Goal: Communication & Community: Ask a question

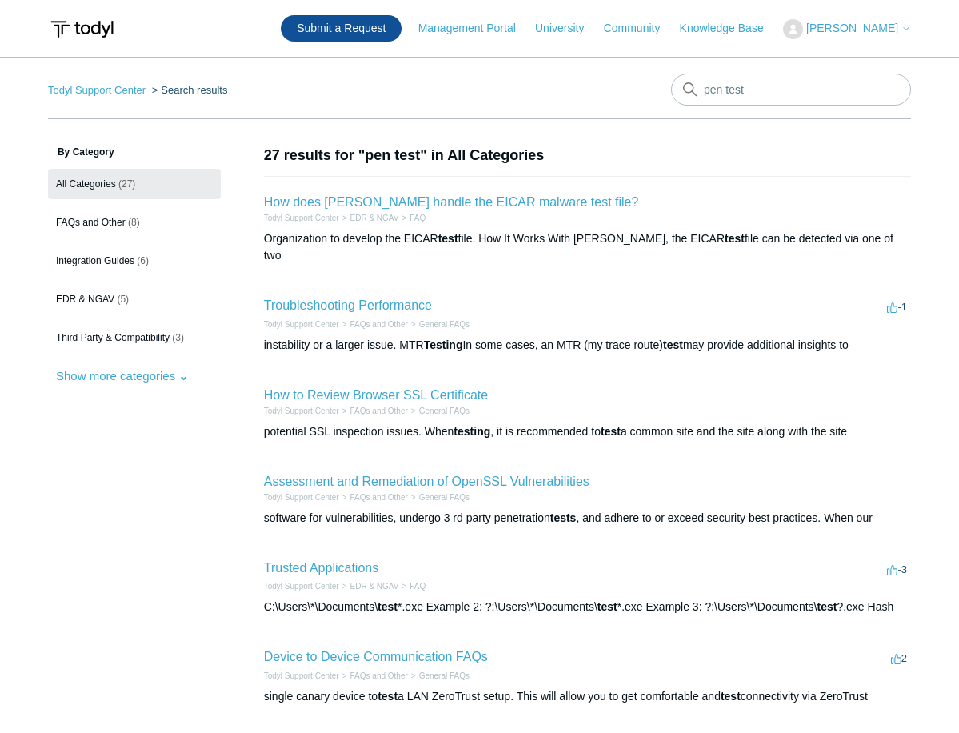
click at [390, 41] on link "Submit a Request" at bounding box center [341, 28] width 121 height 26
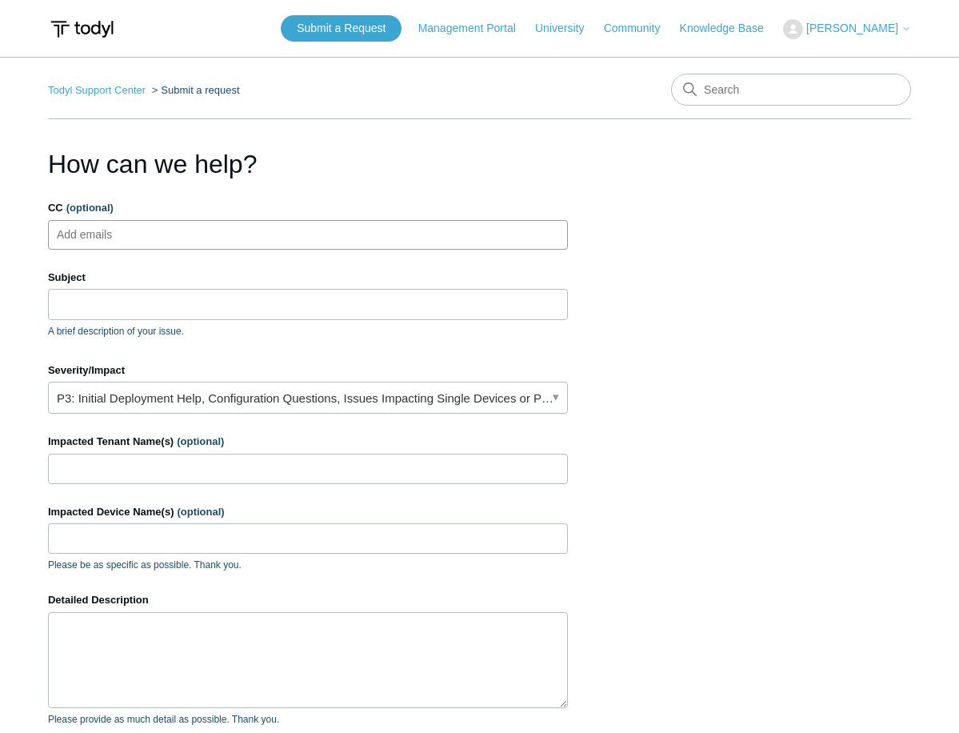
click at [183, 236] on ul "Add emails" at bounding box center [308, 235] width 520 height 30
click at [100, 306] on input "Subject" at bounding box center [308, 304] width 520 height 30
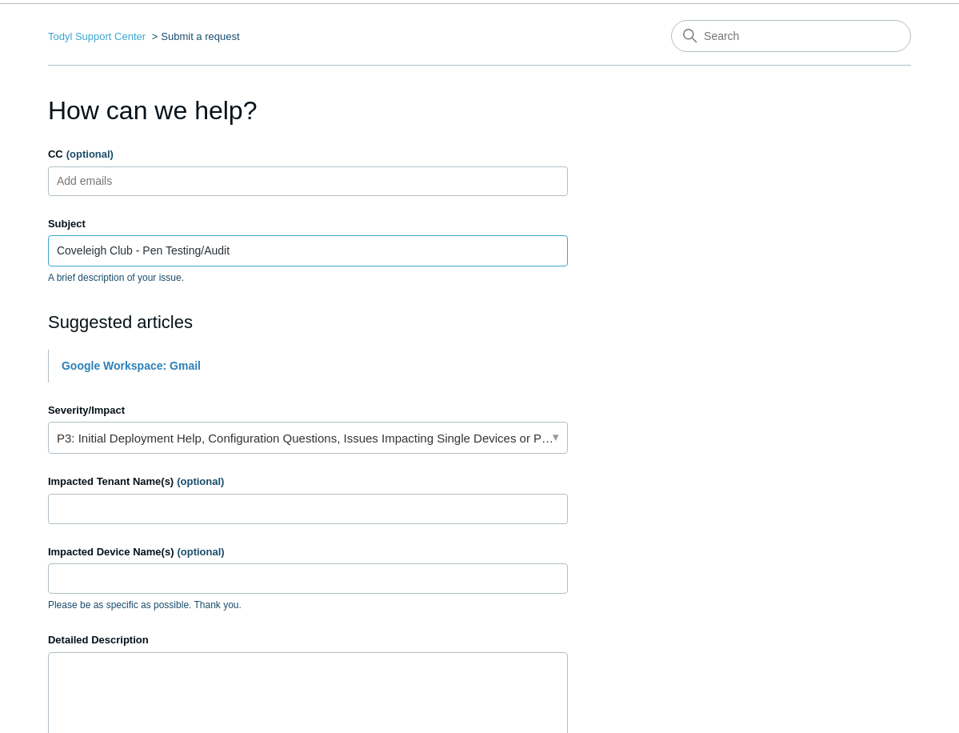
scroll to position [80, 0]
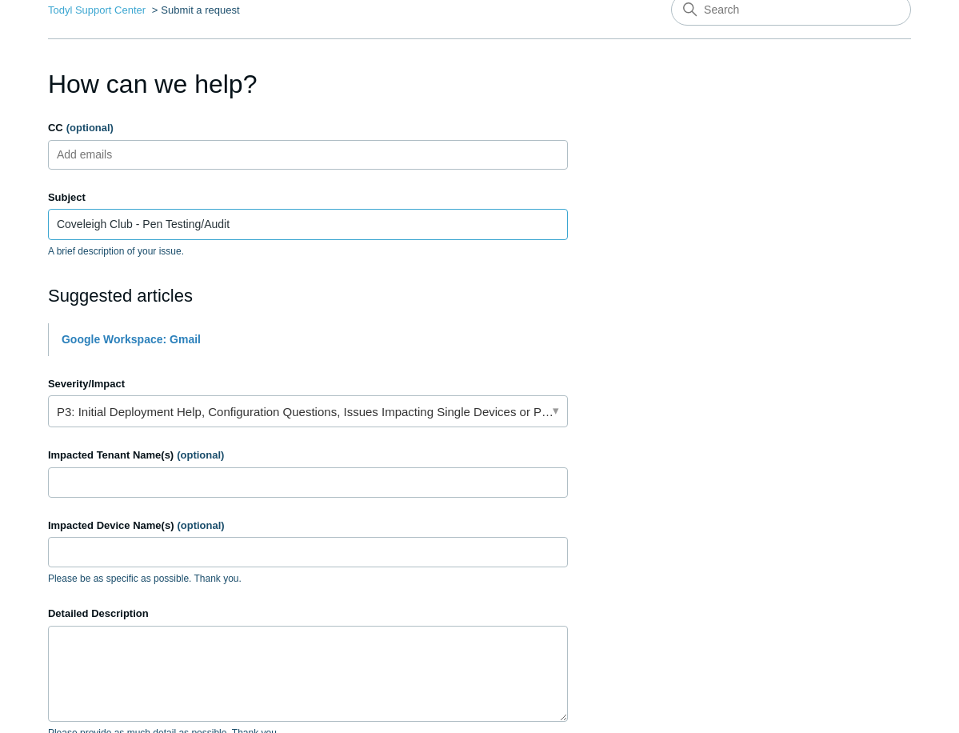
type input "Coveleigh Club - Pen Testing/Audit"
click at [240, 409] on link "P3: Initial Deployment Help, Configuration Questions, Issues Impacting Single D…" at bounding box center [308, 411] width 520 height 32
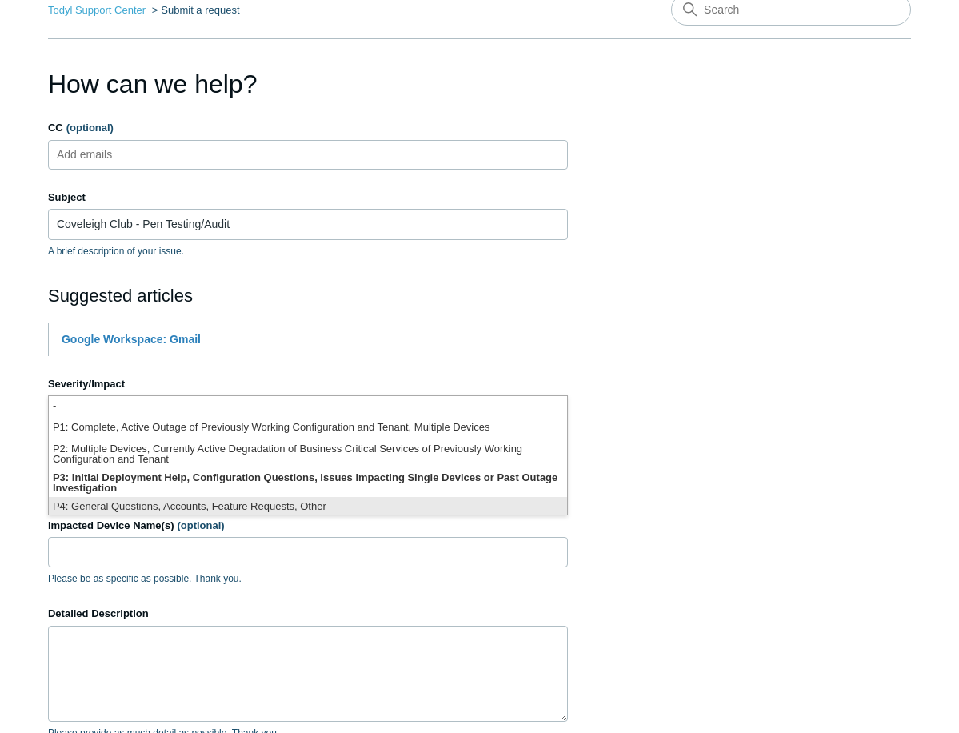
scroll to position [4, 0]
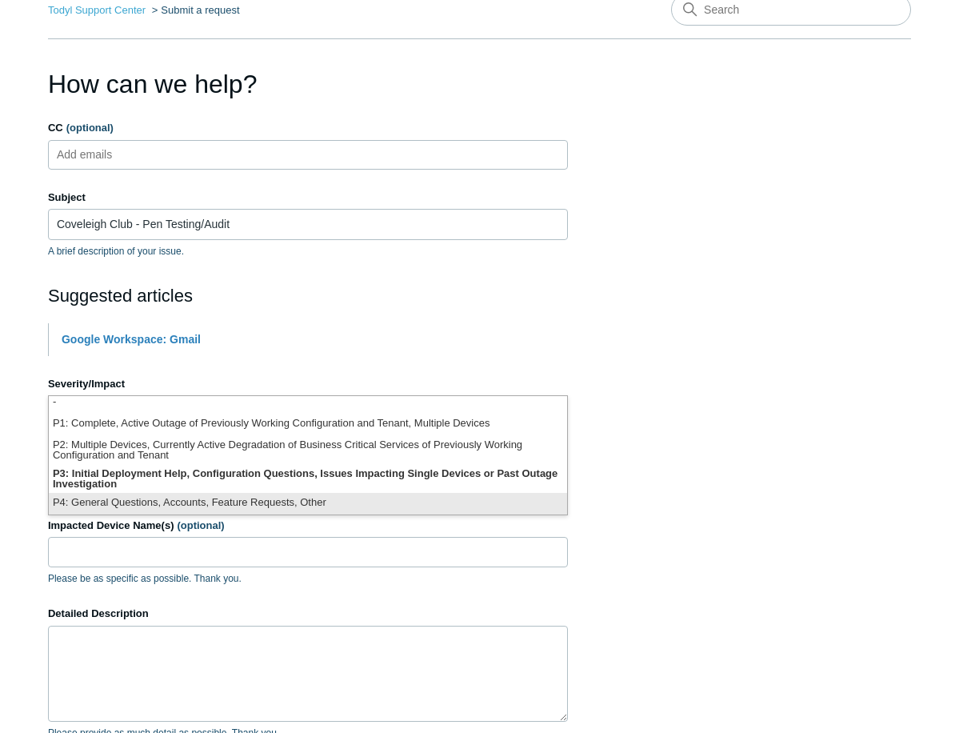
click at [126, 507] on li "P4: General Questions, Accounts, Feature Requests, Other" at bounding box center [308, 504] width 519 height 22
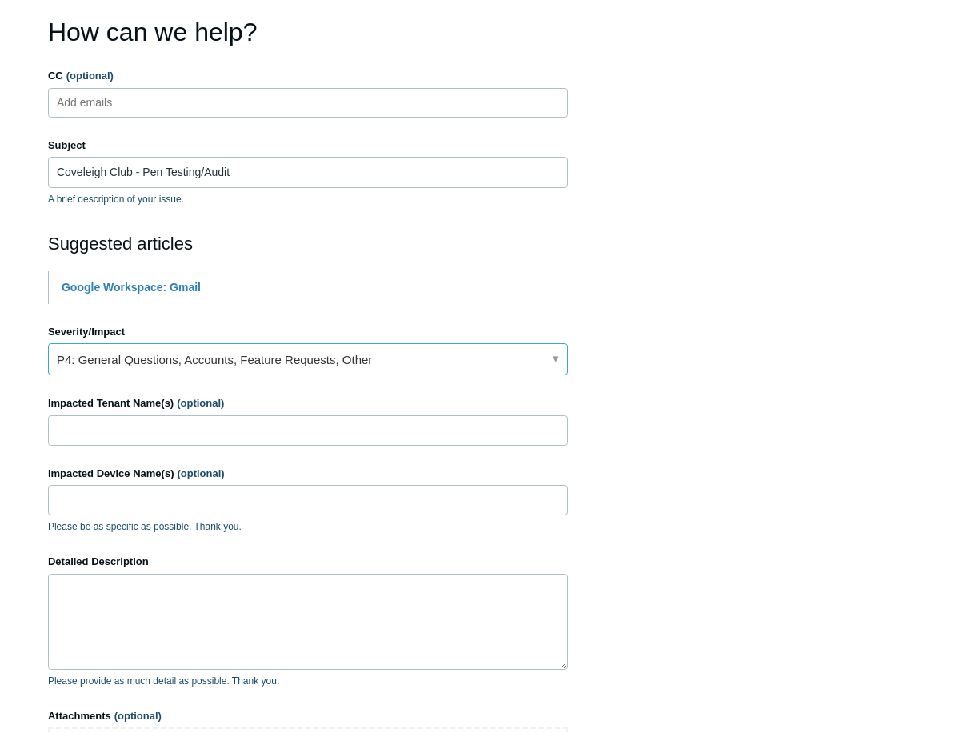
scroll to position [160, 0]
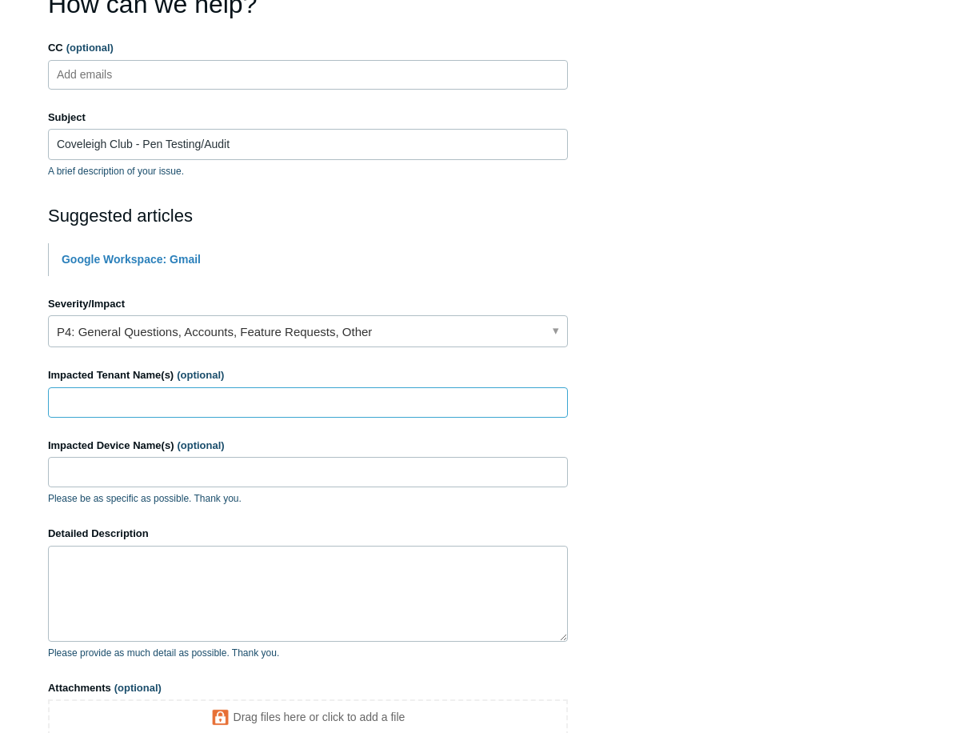
click at [130, 398] on input "Impacted Tenant Name(s) (optional)" at bounding box center [308, 402] width 520 height 30
type input "Coveleigh Club"
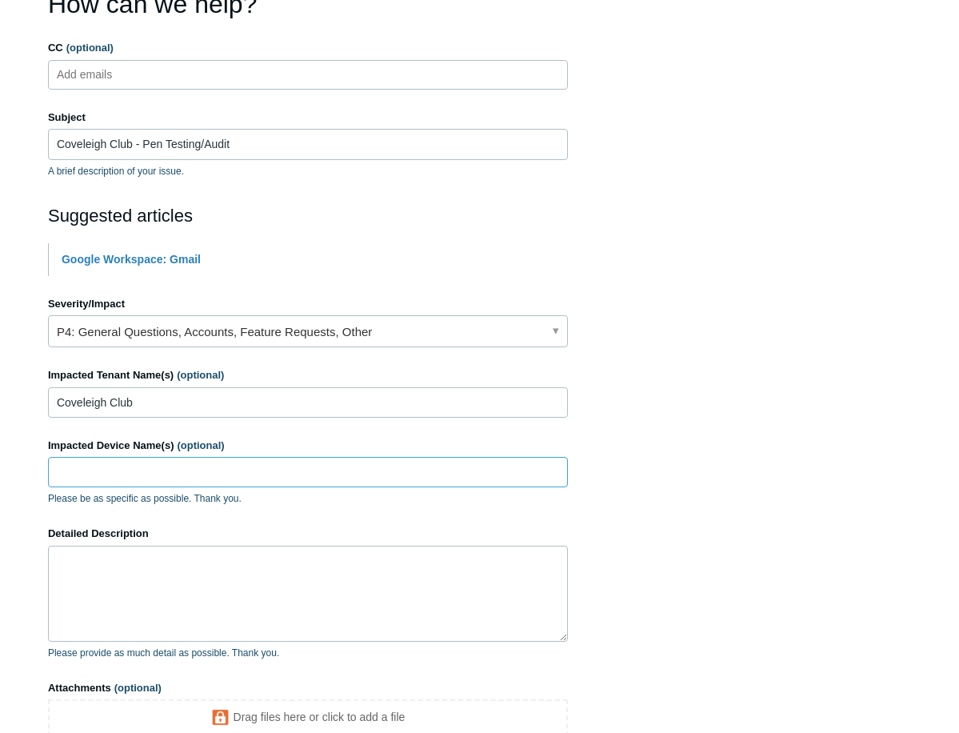
click at [134, 463] on input "Impacted Device Name(s) (optional)" at bounding box center [308, 472] width 520 height 30
type input "All"
drag, startPoint x: 154, startPoint y: 568, endPoint x: 158, endPoint y: 553, distance: 15.7
click at [160, 564] on textarea "Detailed Description" at bounding box center [308, 594] width 520 height 96
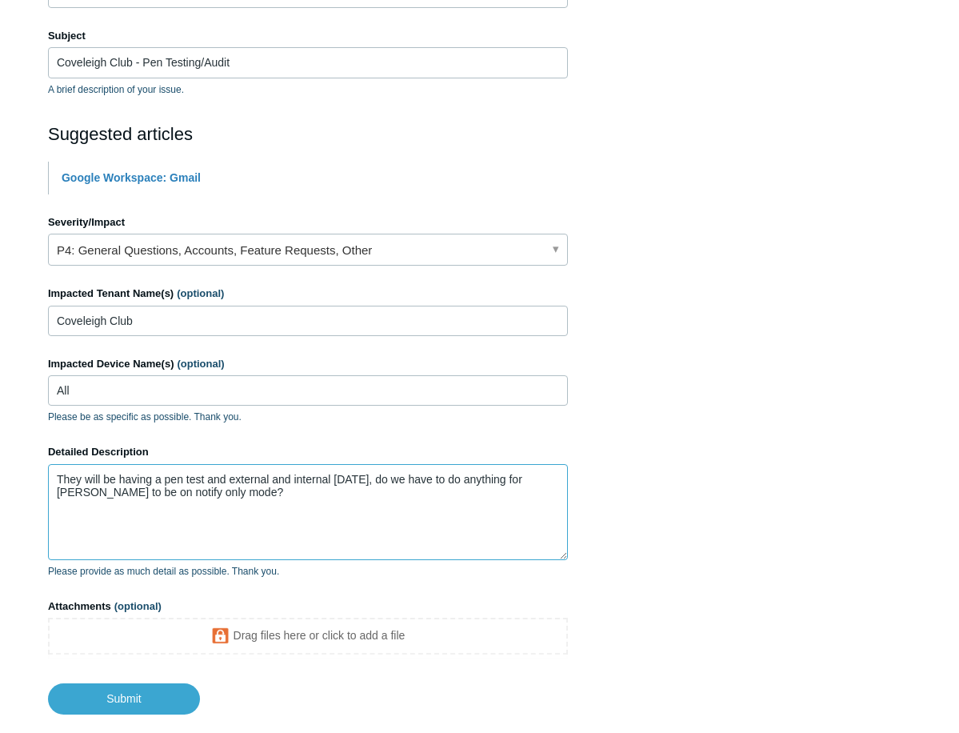
scroll to position [334, 0]
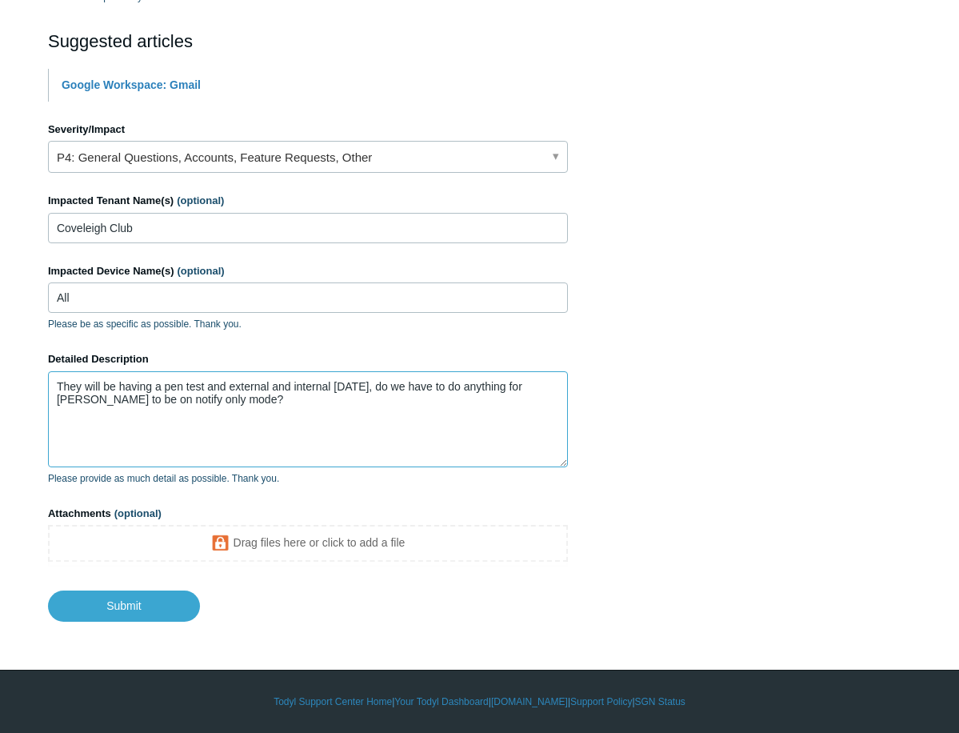
type textarea "They will be having a pen test and external and internal tomorrow, do we have t…"
click at [96, 634] on body "Skip to main content Submit a Request Management Portal University Community Kn…" at bounding box center [479, 200] width 959 height 1068
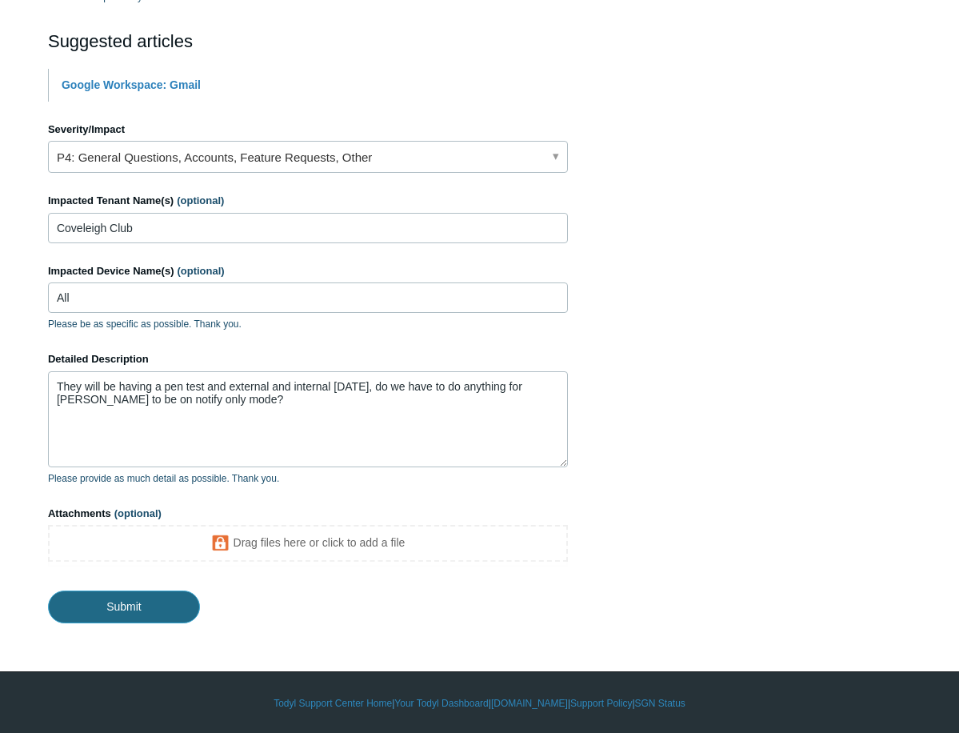
click at [115, 607] on input "Submit" at bounding box center [124, 607] width 152 height 32
